Goal: Transaction & Acquisition: Subscribe to service/newsletter

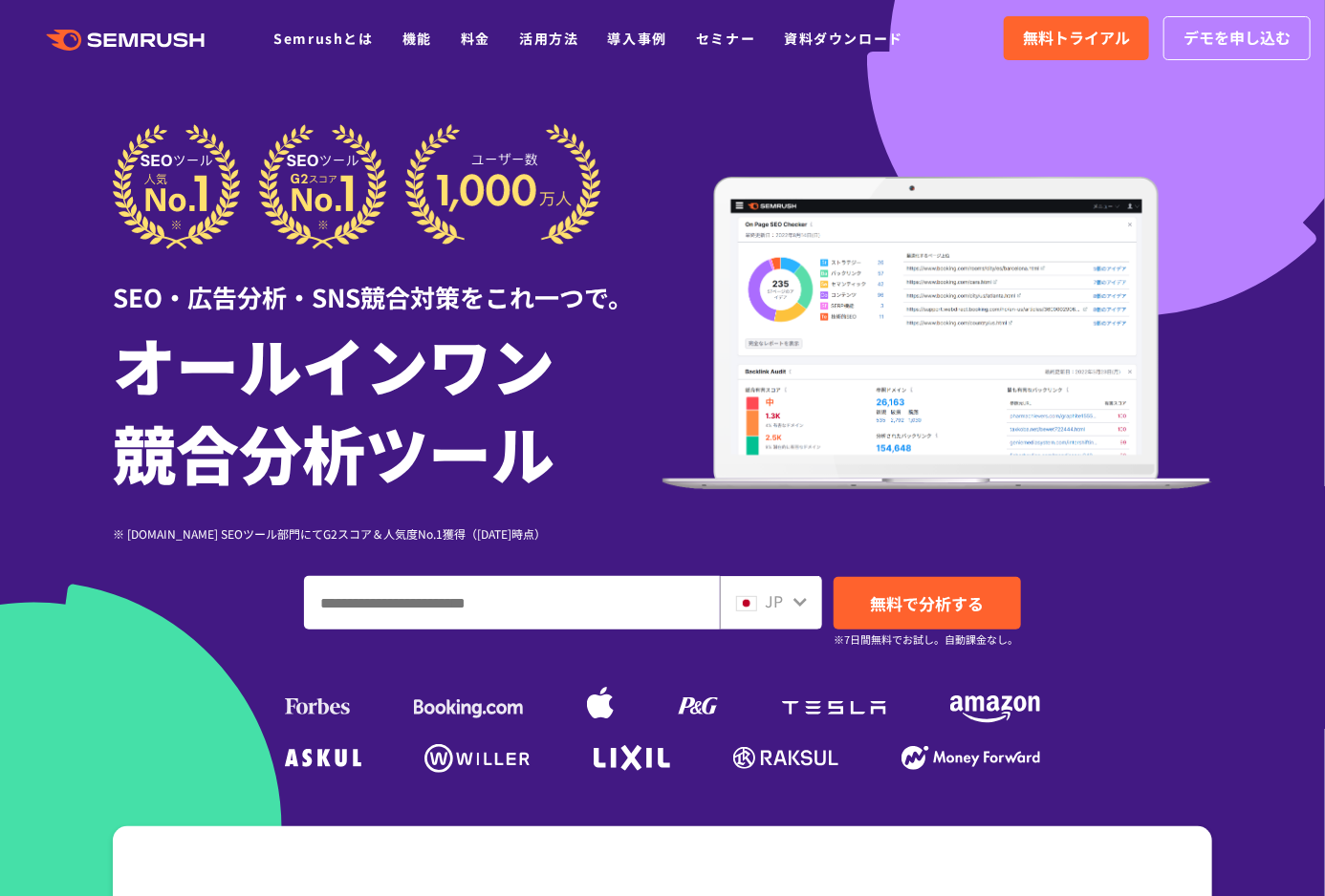
click at [475, 582] on input "ドメイン、キーワードまたはURLを入力してください" at bounding box center [512, 603] width 414 height 52
click at [778, 596] on span "JP" at bounding box center [774, 601] width 18 height 23
click at [784, 603] on div "JP" at bounding box center [767, 602] width 62 height 25
click at [780, 570] on div "SEO・広告分析・SNS競合対策をこれ一つで。 オールインワン 競合分析ツール ※ G2.com SEOツール部門にてG2スコア＆人気度No.1獲得（2023…" at bounding box center [662, 451] width 1099 height 654
click at [793, 601] on icon at bounding box center [800, 602] width 15 height 15
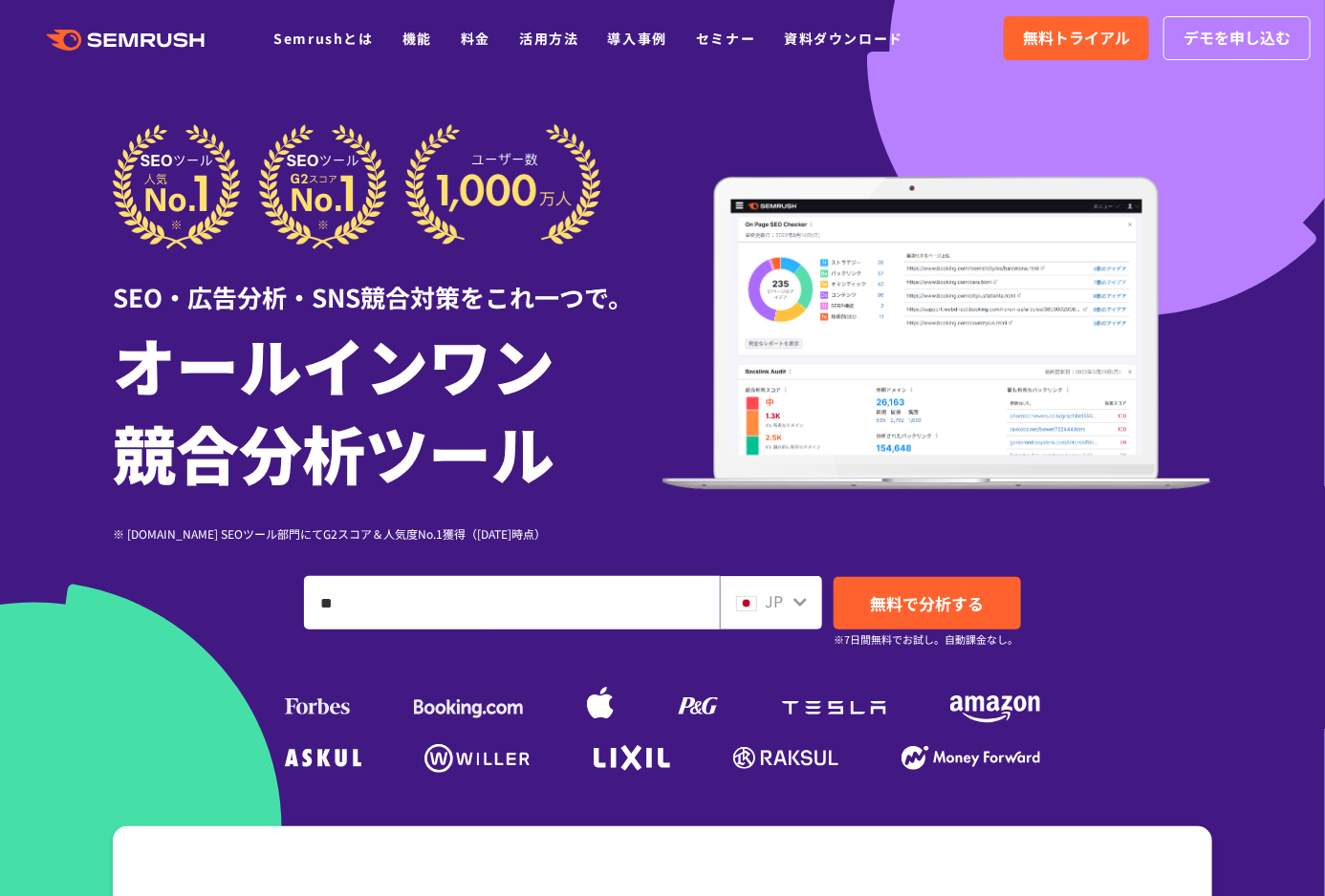
click at [793, 601] on icon at bounding box center [800, 602] width 15 height 15
click at [808, 598] on div "JP" at bounding box center [771, 603] width 102 height 54
click at [798, 601] on icon at bounding box center [800, 603] width 13 height 9
click at [625, 608] on input "**" at bounding box center [512, 603] width 414 height 52
drag, startPoint x: 790, startPoint y: 610, endPoint x: 757, endPoint y: 609, distance: 33.0
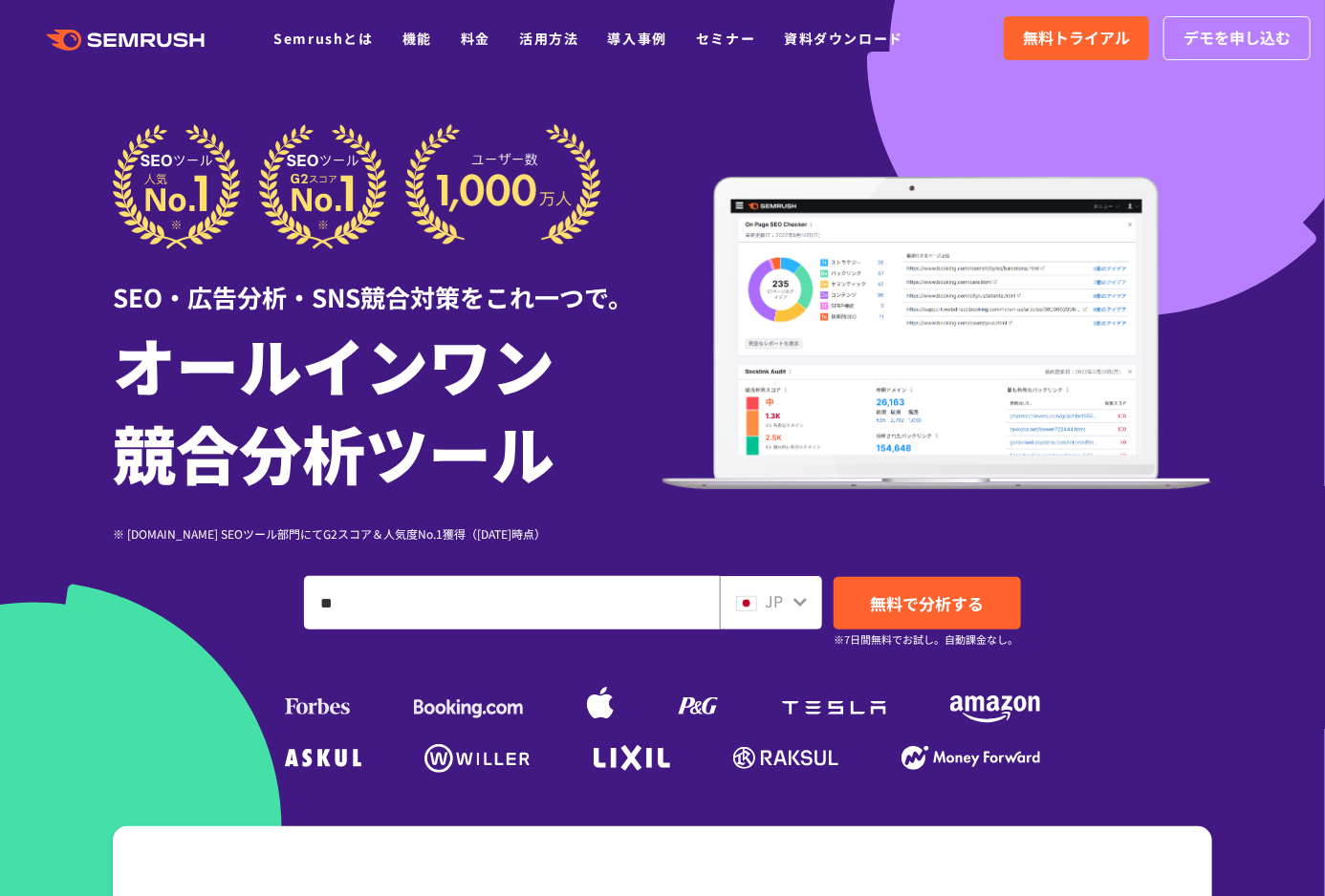
click at [775, 609] on div "JP" at bounding box center [767, 602] width 62 height 25
click at [751, 607] on img at bounding box center [746, 604] width 21 height 15
click at [738, 607] on img at bounding box center [746, 604] width 21 height 15
click at [585, 611] on input "**" at bounding box center [512, 603] width 414 height 52
type input "**********"
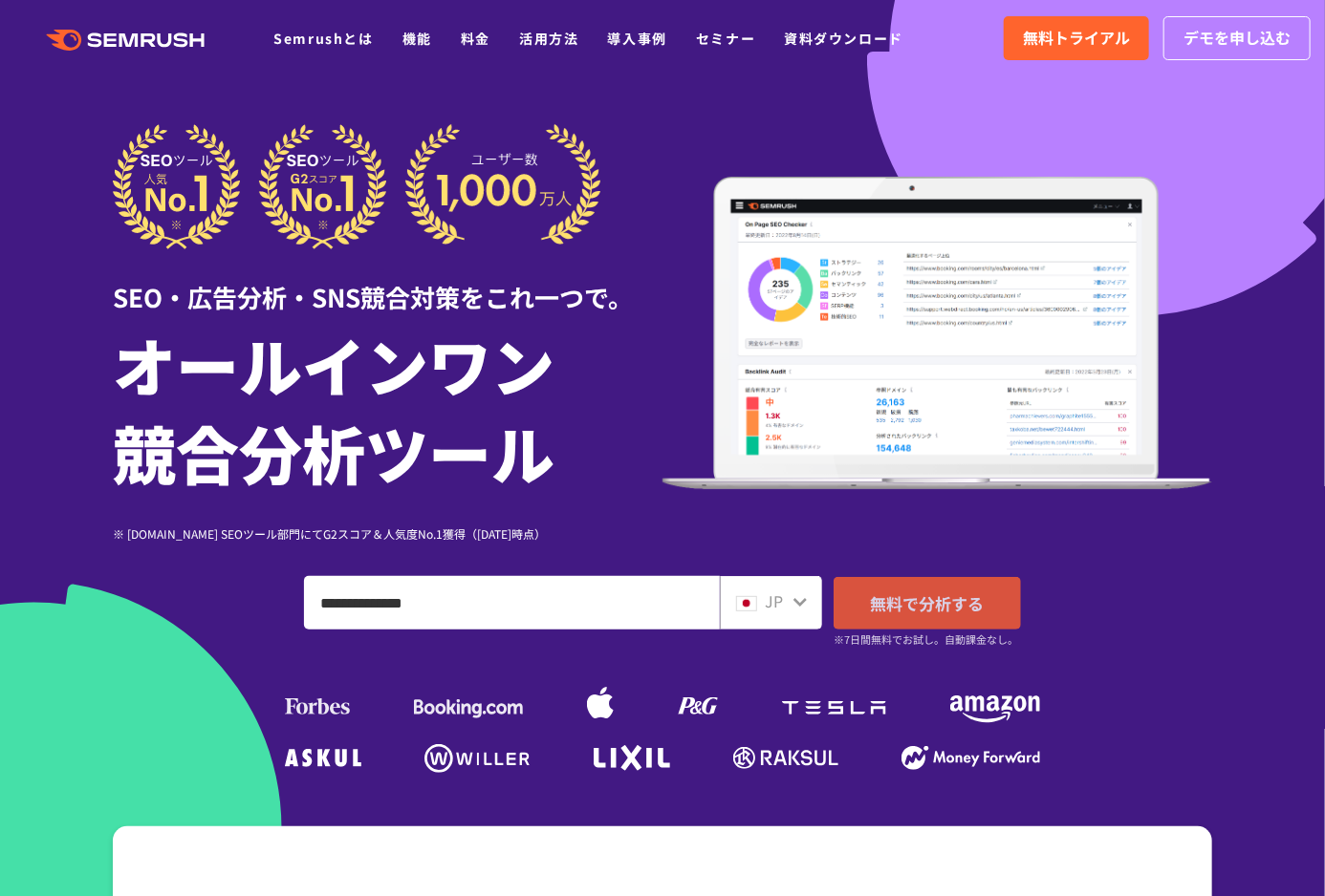
click at [912, 616] on link "無料で分析する" at bounding box center [927, 603] width 187 height 53
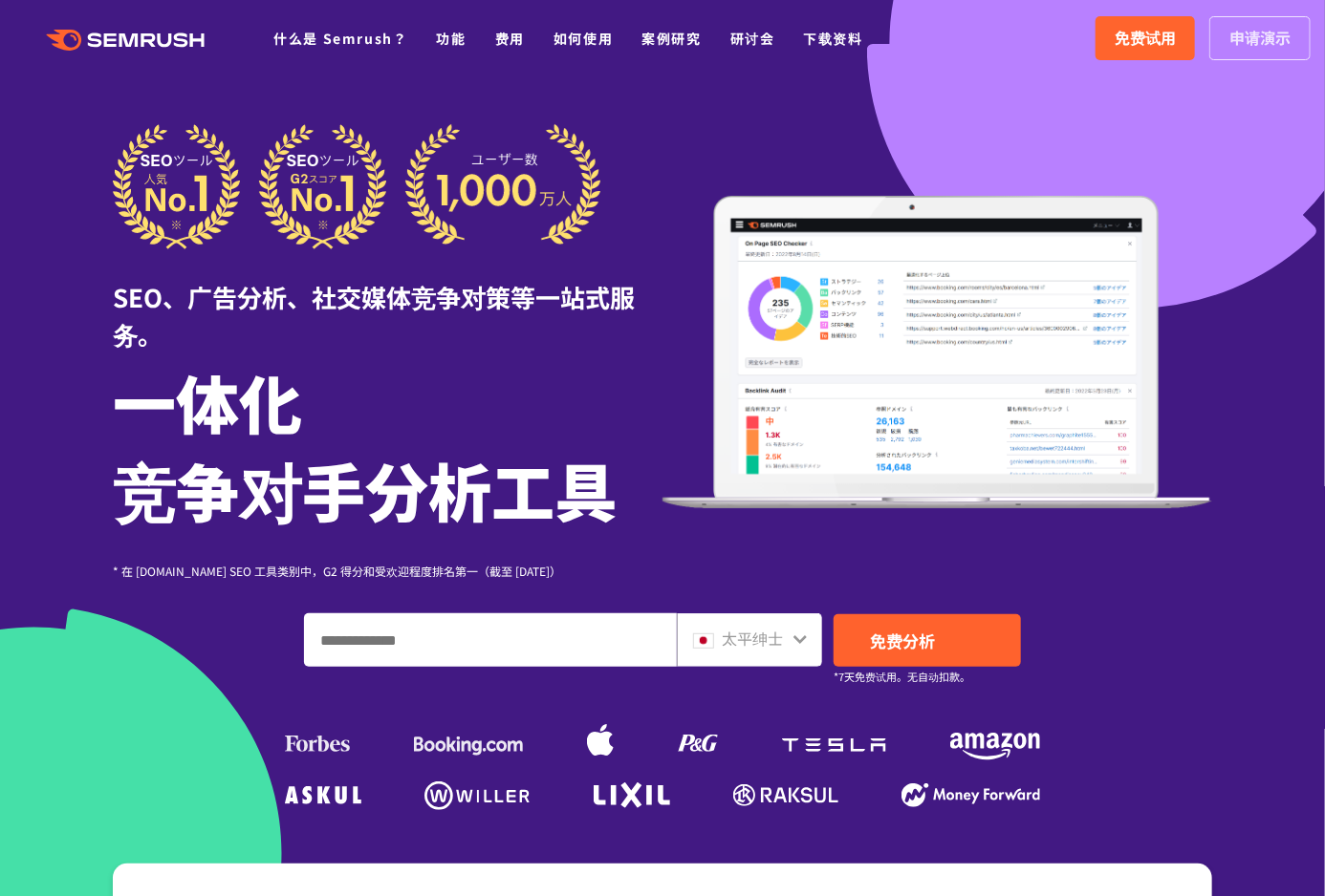
click at [1251, 48] on font "申请演示" at bounding box center [1260, 37] width 62 height 23
click at [1136, 49] on span "免费试用" at bounding box center [1146, 38] width 62 height 25
